Goal: Complete application form: Complete application form

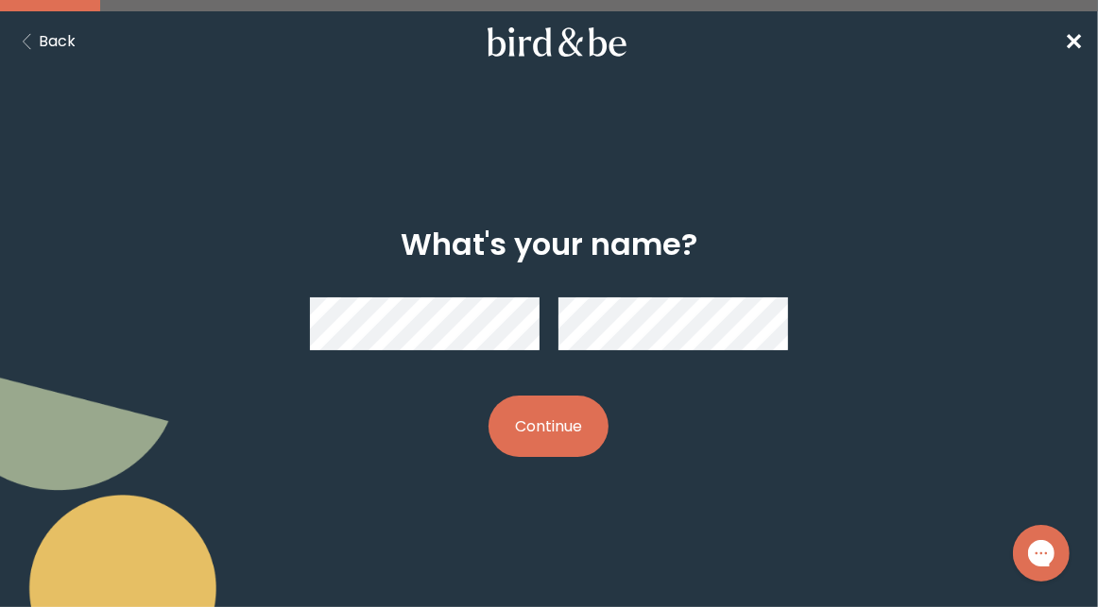
click at [533, 424] on button "Continue" at bounding box center [548, 426] width 120 height 61
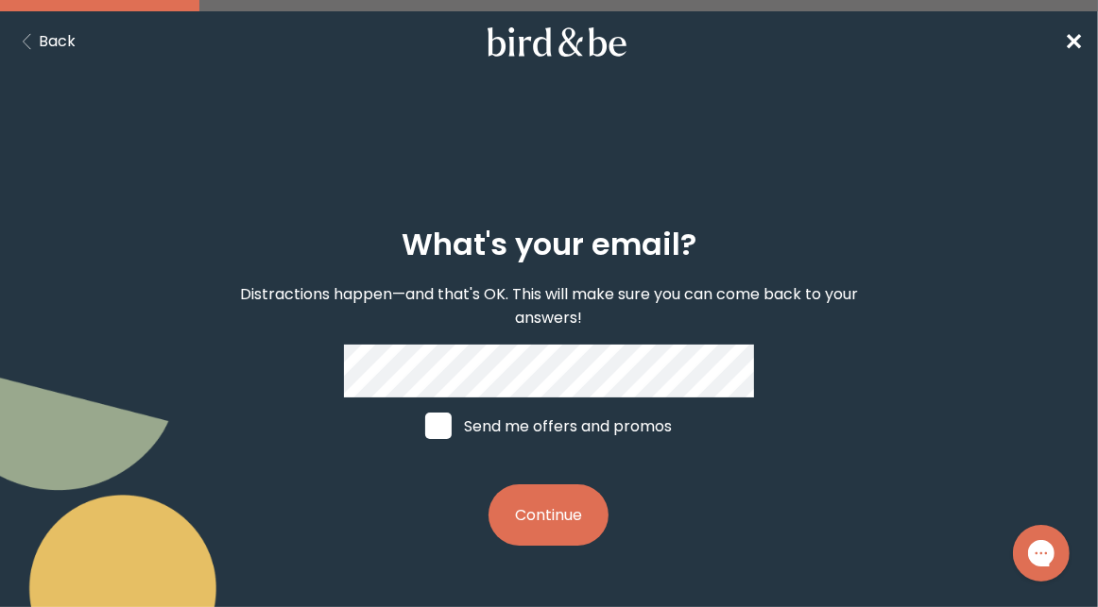
click at [547, 501] on button "Continue" at bounding box center [548, 515] width 120 height 61
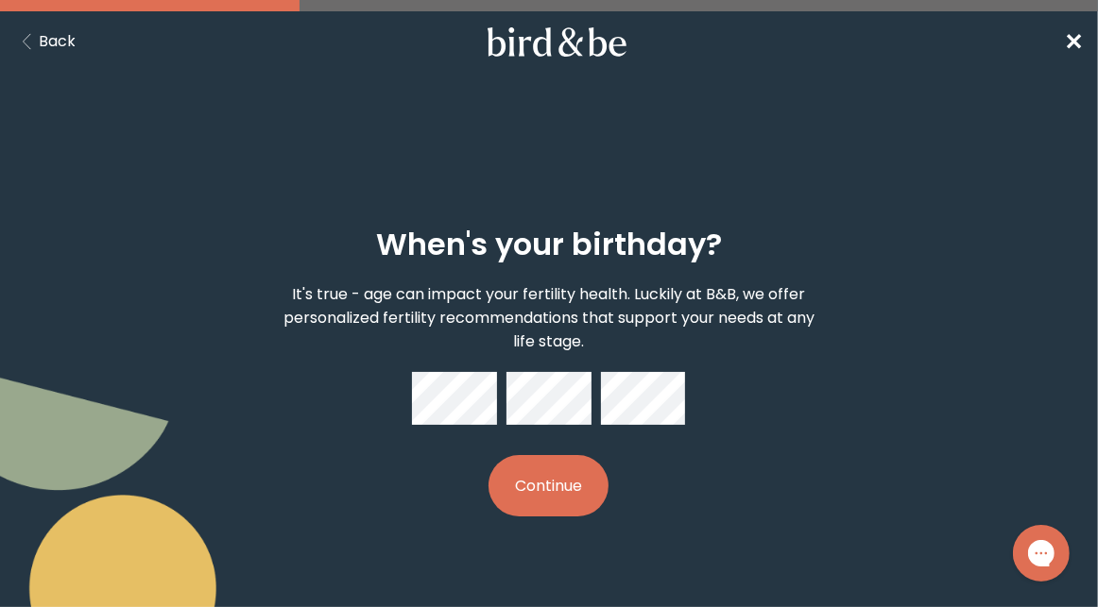
click at [548, 494] on button "Continue" at bounding box center [548, 485] width 120 height 61
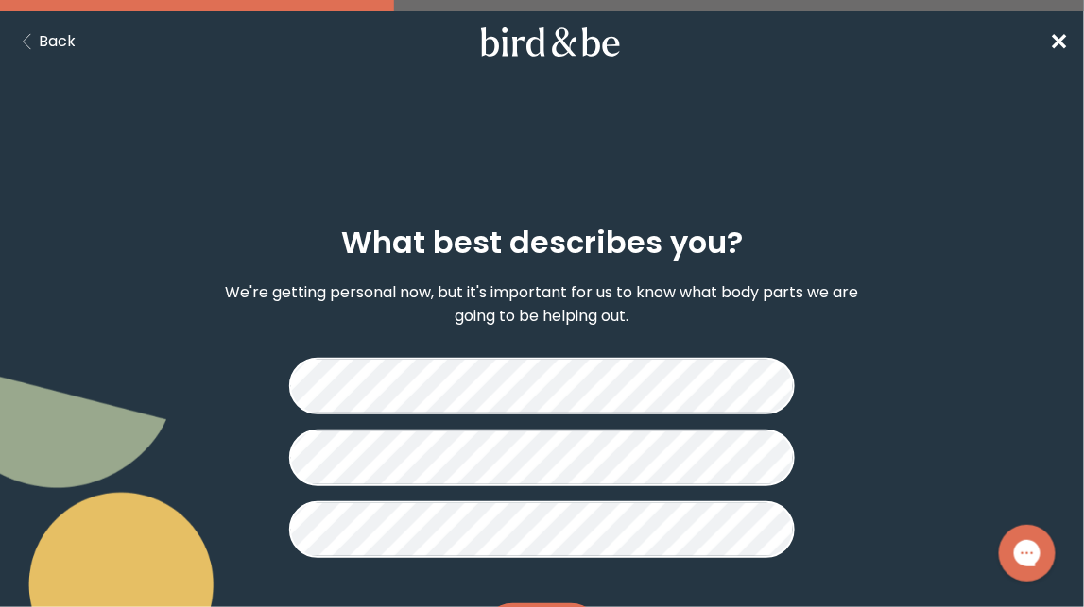
scroll to position [101, 0]
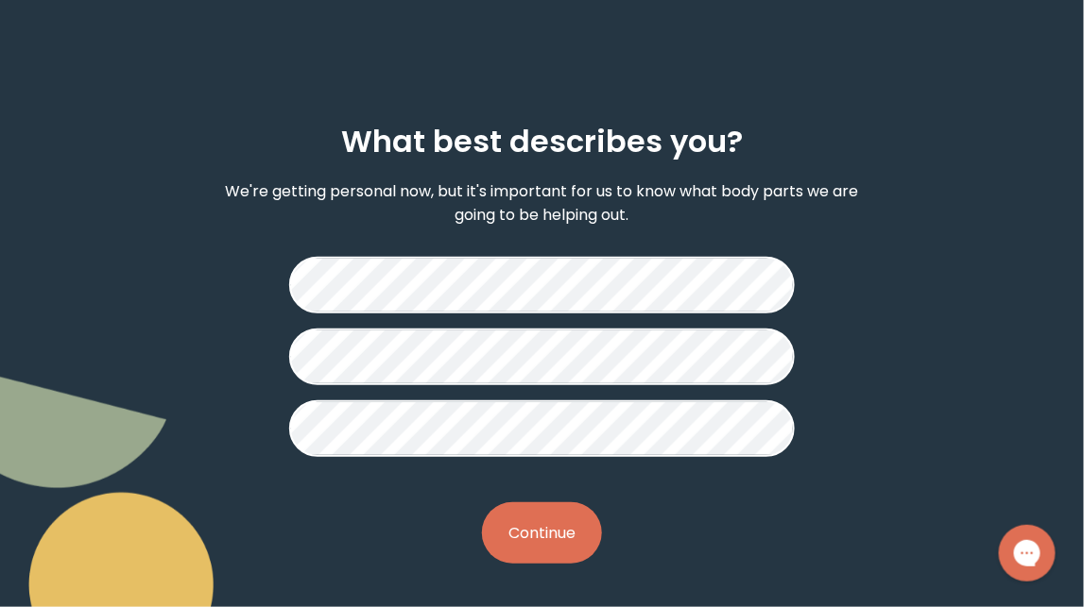
click at [555, 551] on button "Continue" at bounding box center [542, 533] width 120 height 61
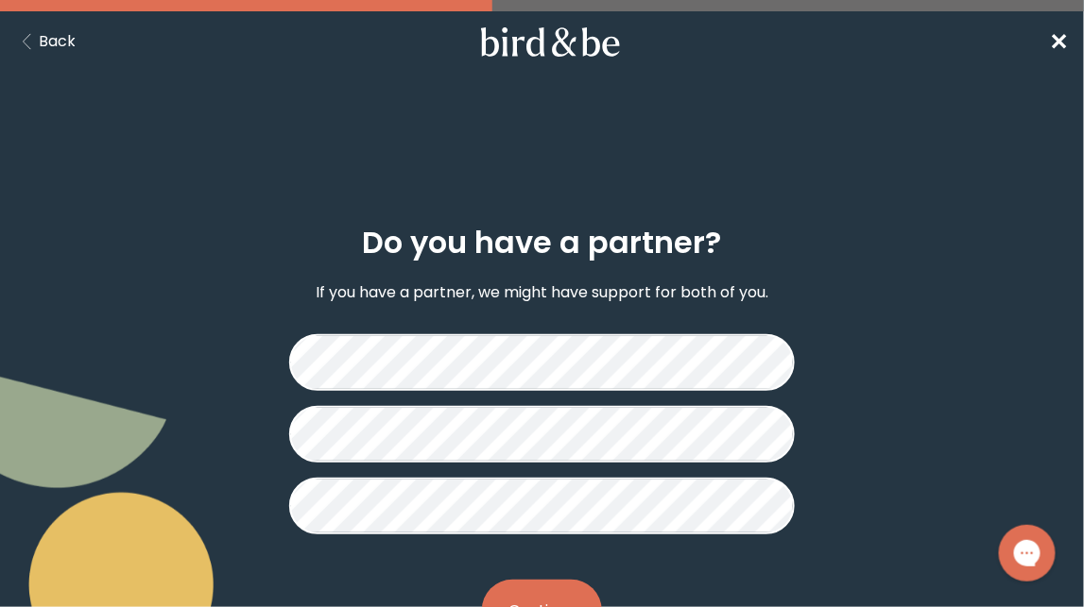
scroll to position [78, 0]
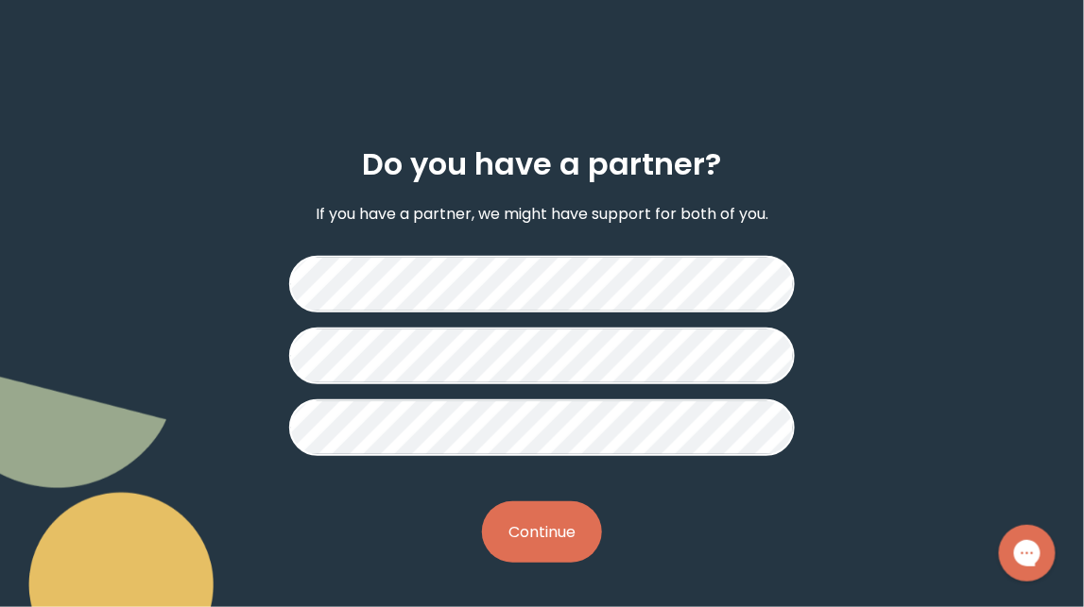
click at [570, 553] on button "Continue" at bounding box center [542, 532] width 120 height 61
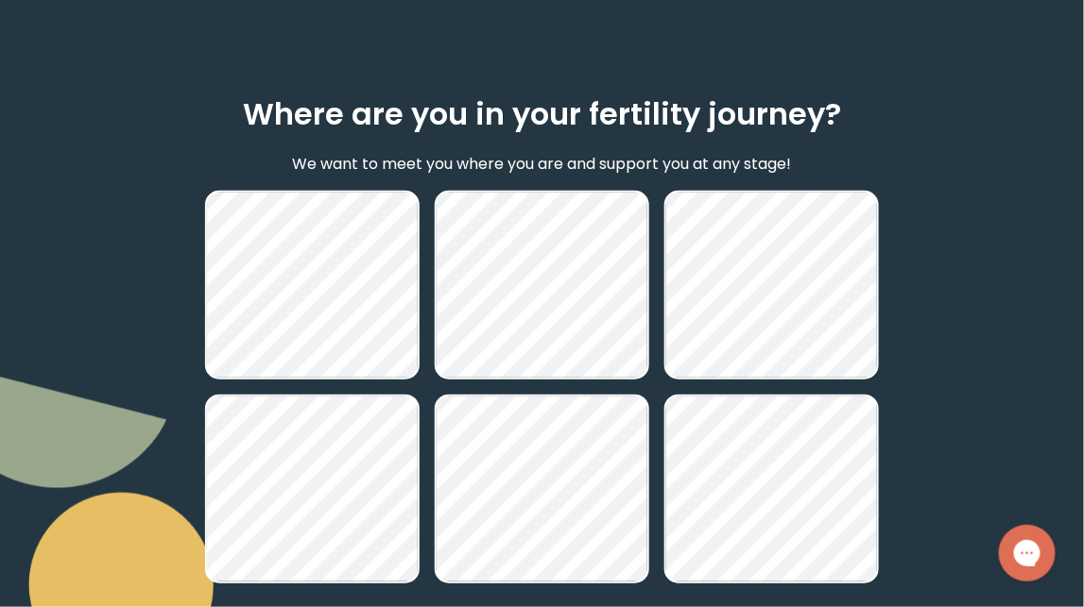
scroll to position [315, 0]
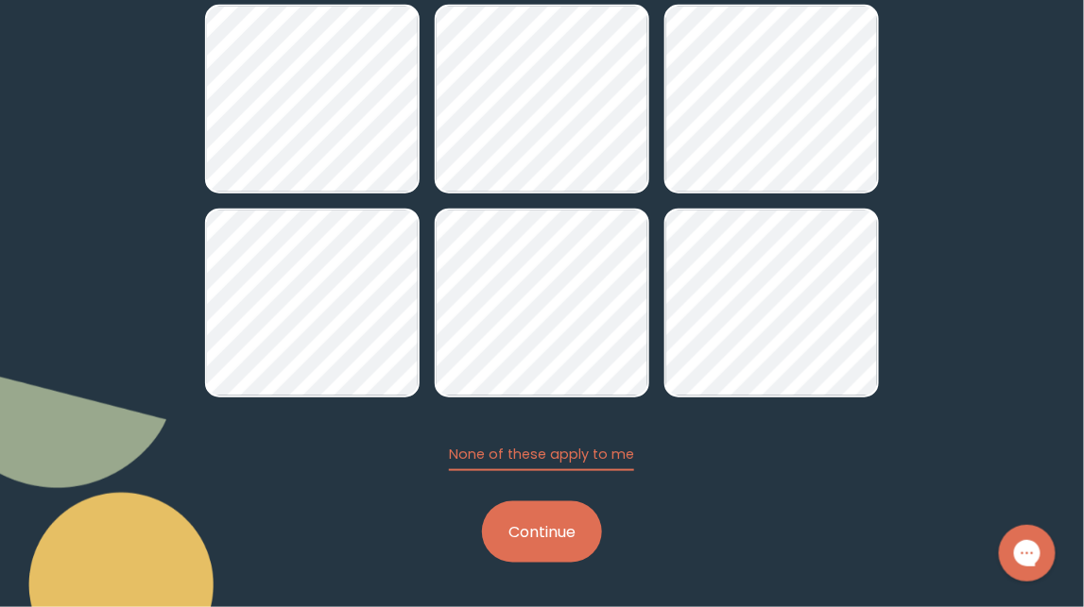
click at [520, 532] on button "Continue" at bounding box center [542, 532] width 120 height 61
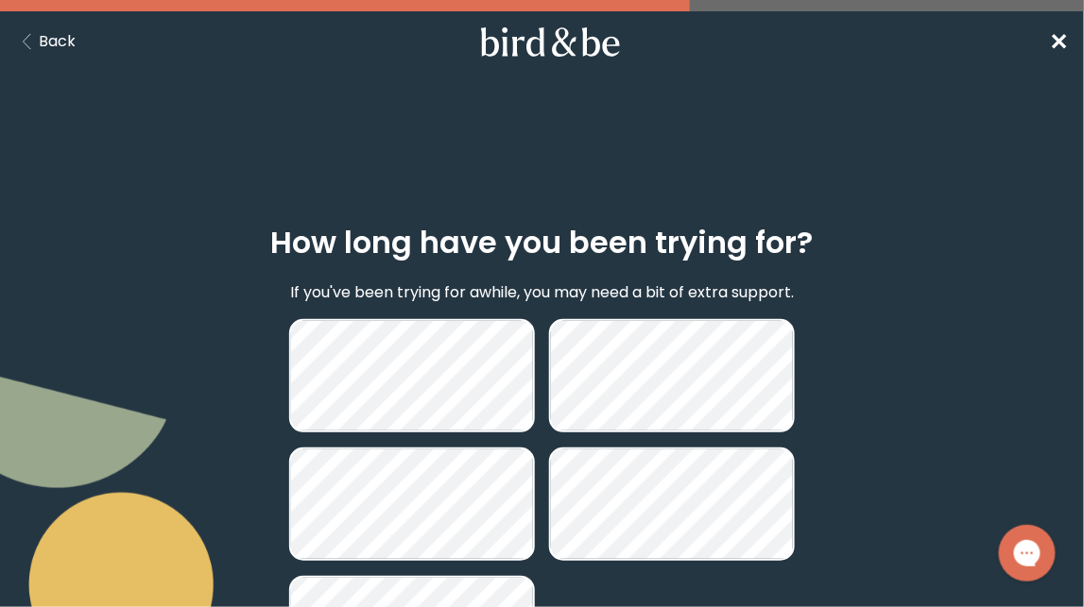
scroll to position [218, 0]
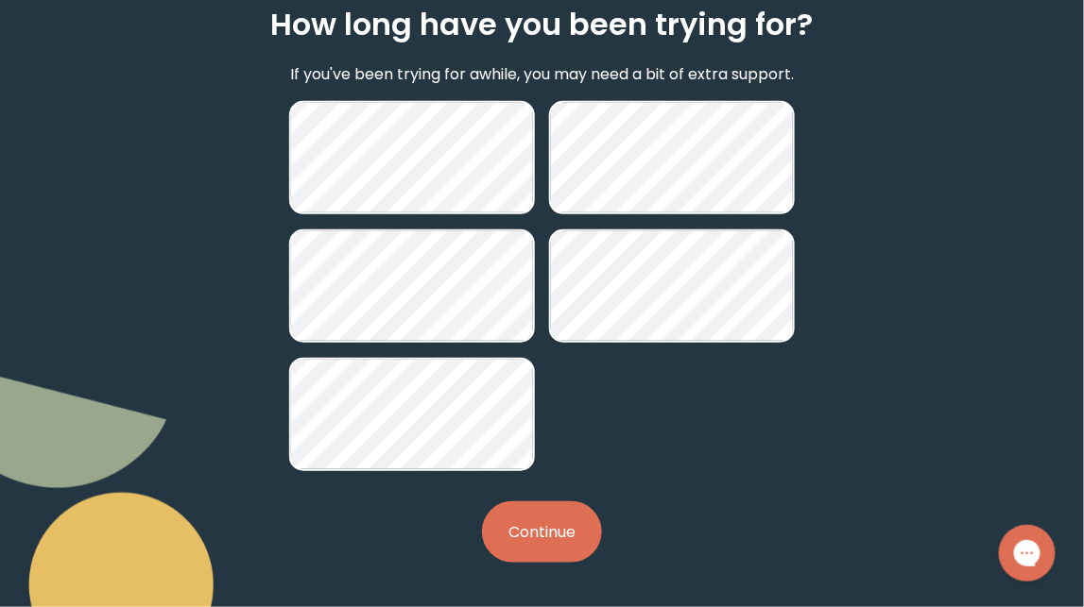
click at [560, 509] on button "Continue" at bounding box center [542, 532] width 120 height 61
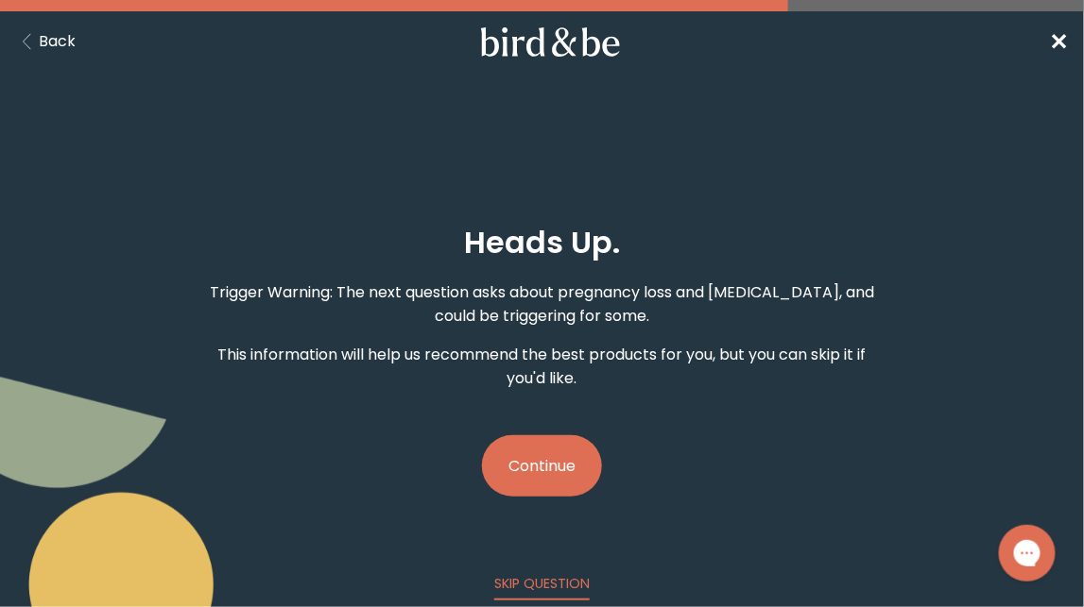
click at [552, 477] on button "Continue" at bounding box center [542, 466] width 120 height 61
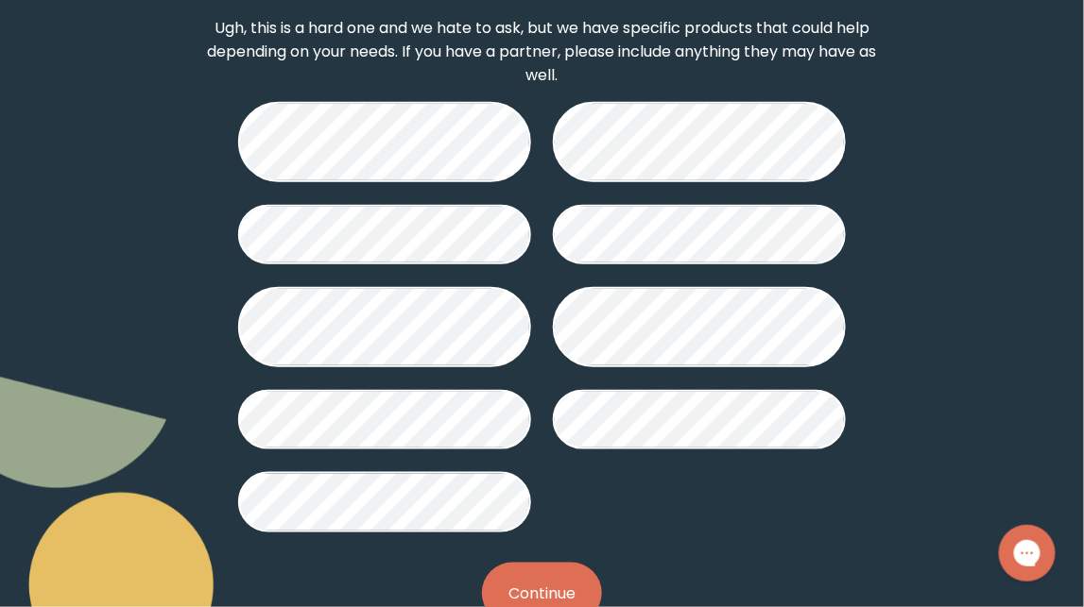
scroll to position [310, 0]
click at [543, 572] on button "Continue" at bounding box center [542, 593] width 120 height 61
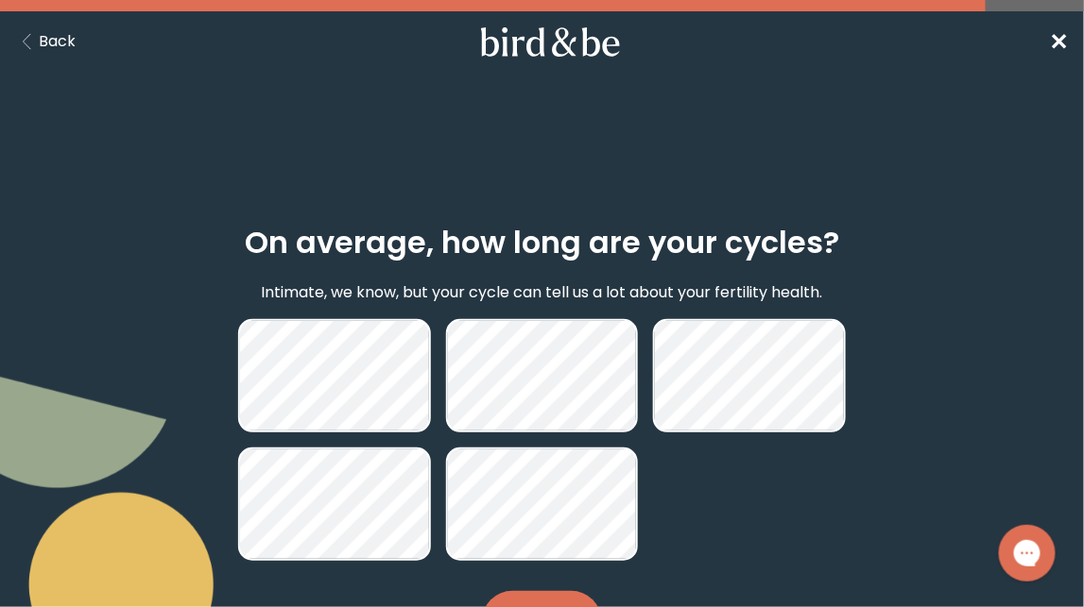
scroll to position [90, 0]
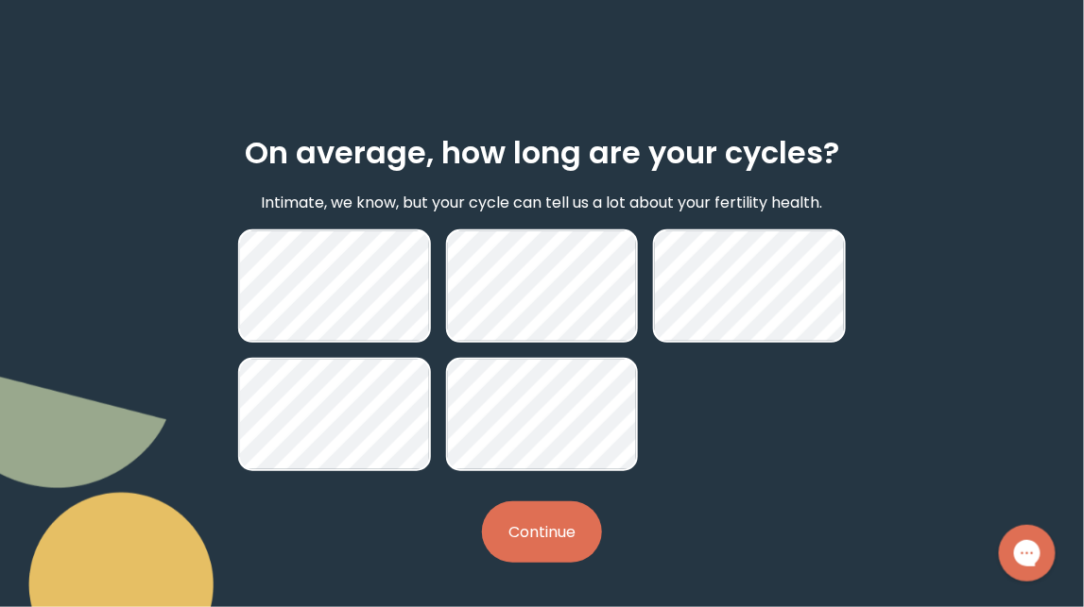
click at [558, 546] on button "Continue" at bounding box center [542, 532] width 120 height 61
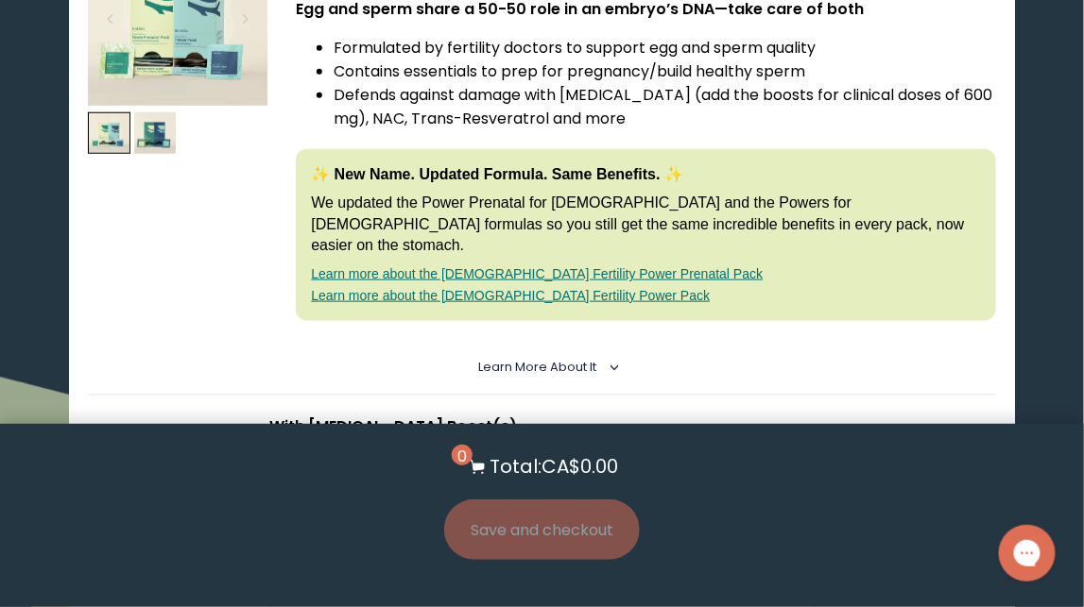
scroll to position [572, 0]
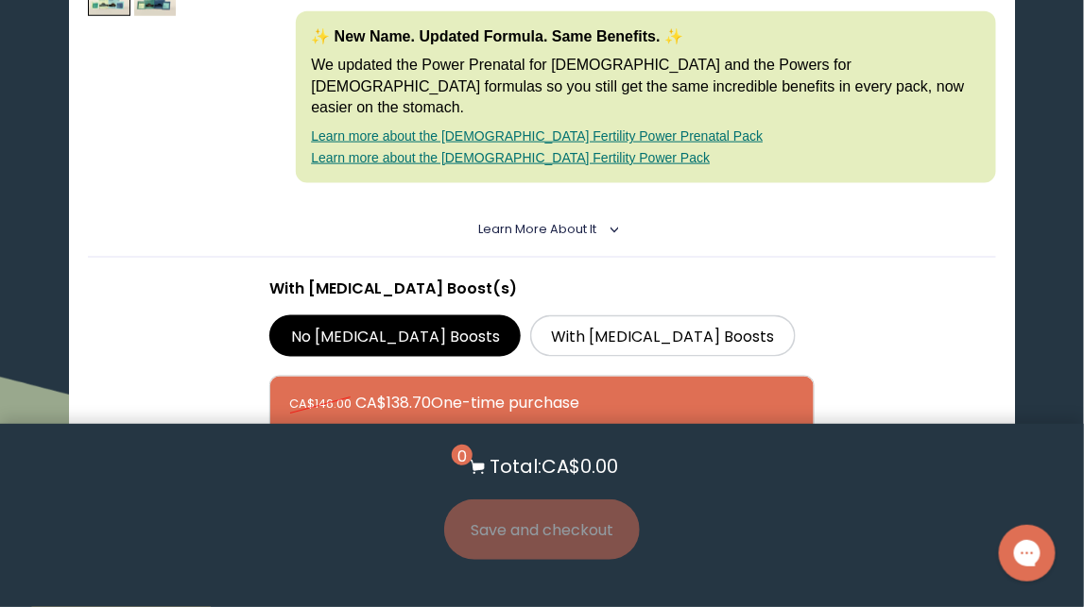
click at [603, 221] on summary "Learn More About it <" at bounding box center [542, 229] width 128 height 17
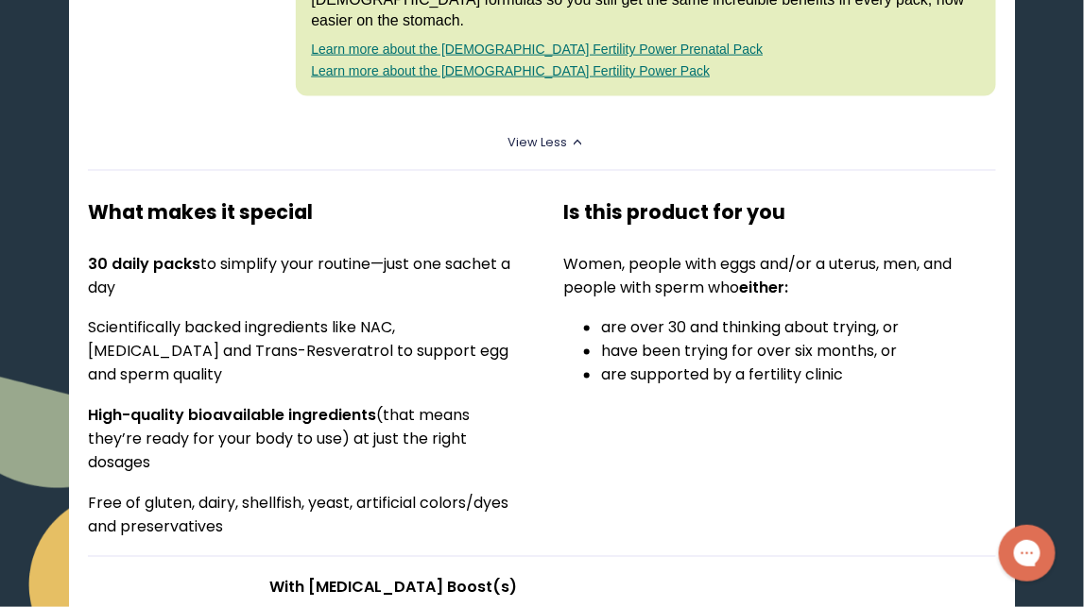
scroll to position [891, 0]
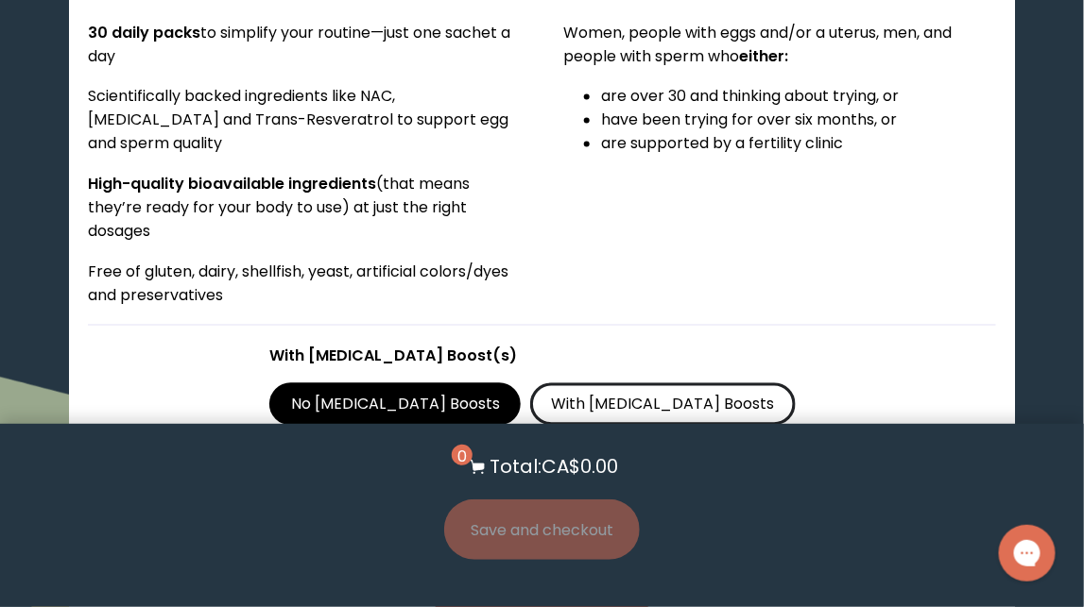
click at [565, 384] on label "With [MEDICAL_DATA] Boosts" at bounding box center [662, 405] width 265 height 42
click at [0, 0] on input "With [MEDICAL_DATA] Boosts" at bounding box center [0, 0] width 0 height 0
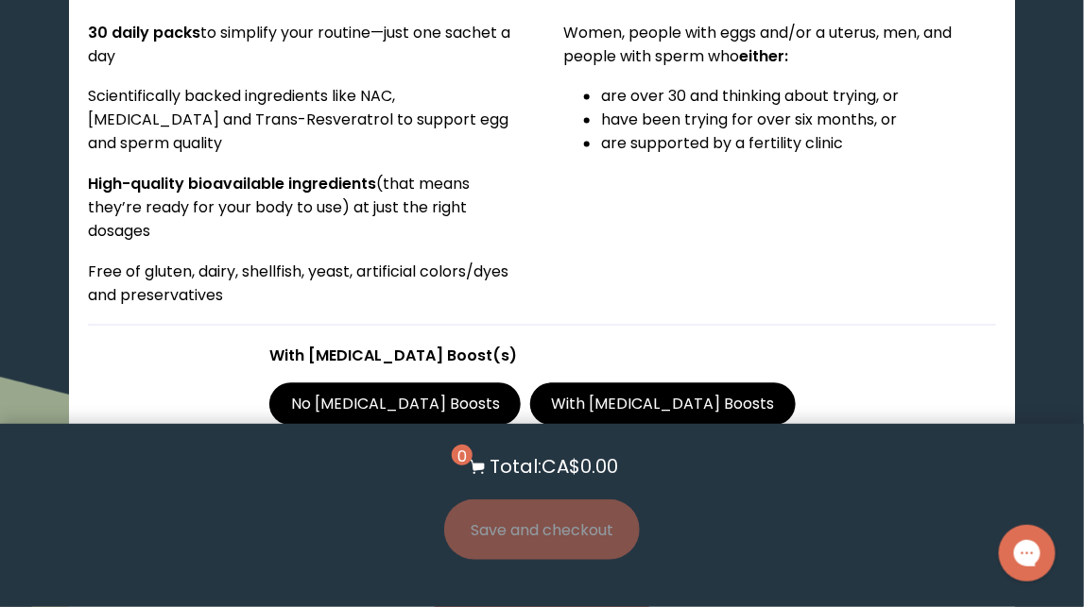
click at [931, 400] on section "With [MEDICAL_DATA] Boost(s) No [MEDICAL_DATA] Boosts With [MEDICAL_DATA] Boost…" at bounding box center [541, 484] width 907 height 317
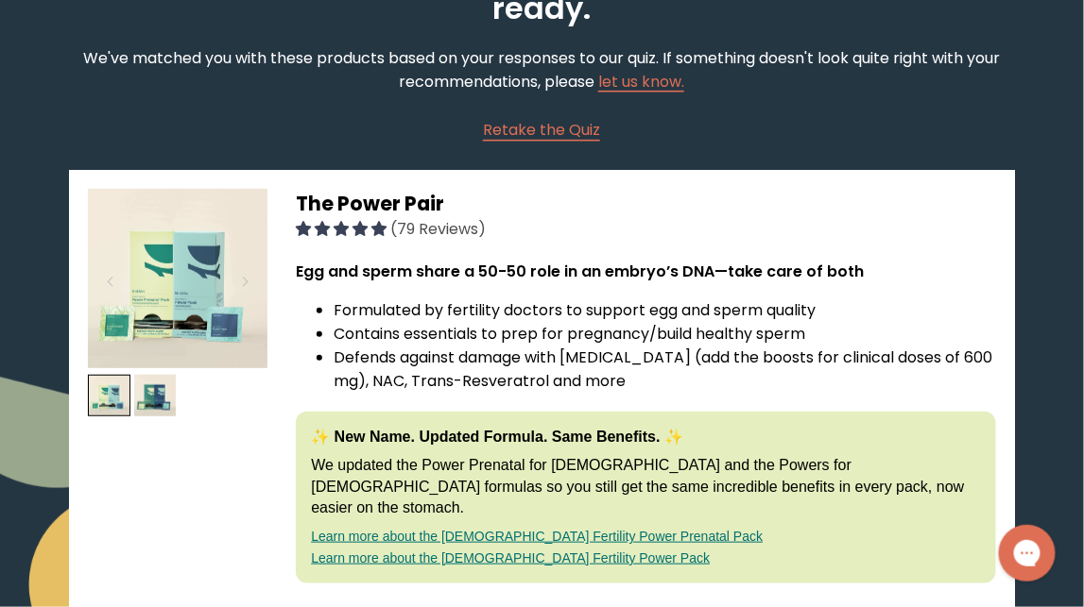
scroll to position [0, 0]
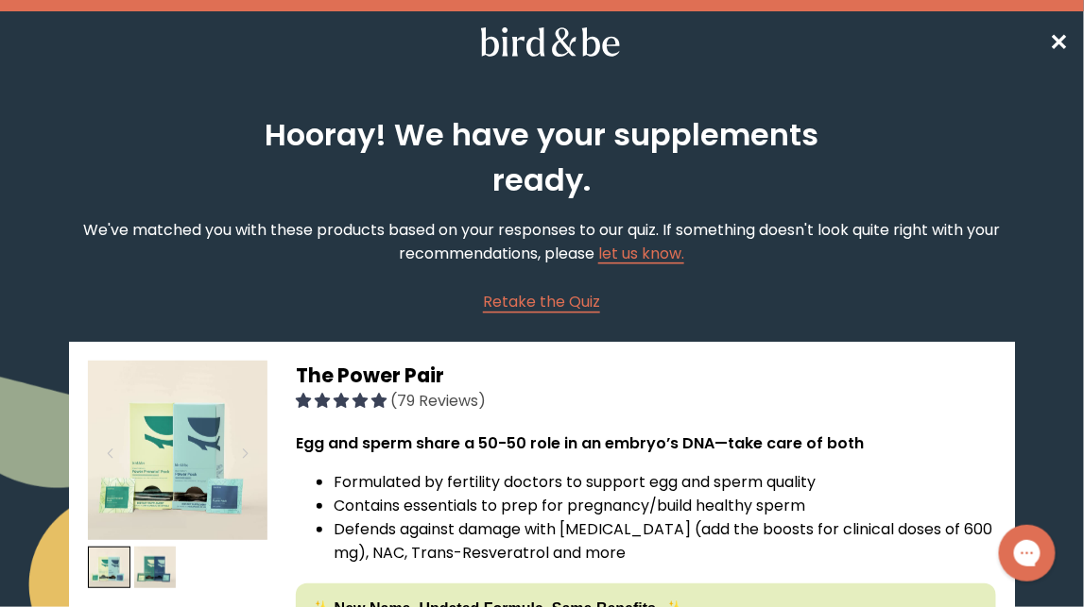
click at [1054, 39] on span "✕" at bounding box center [1059, 41] width 19 height 31
